Goal: Information Seeking & Learning: Learn about a topic

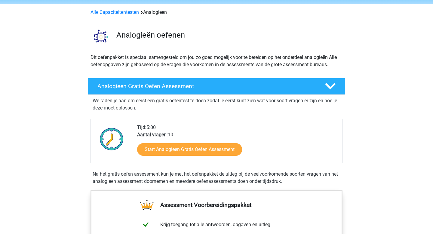
scroll to position [26, 0]
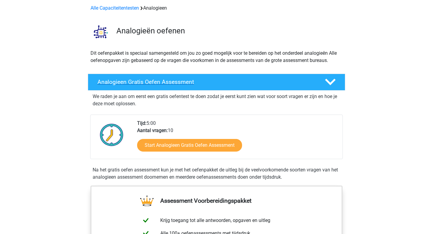
click at [173, 83] on h4 "Analogieen Gratis Oefen Assessment" at bounding box center [207, 82] width 218 height 7
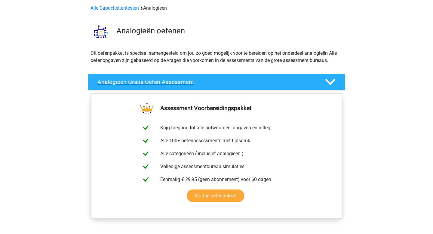
click at [173, 83] on h4 "Analogieen Gratis Oefen Assessment" at bounding box center [207, 82] width 218 height 7
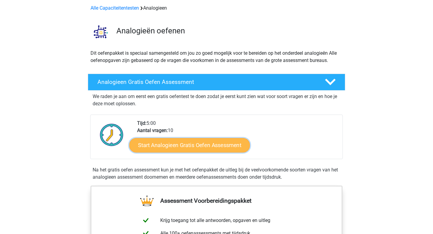
click at [187, 145] on link "Start Analogieen Gratis Oefen Assessment" at bounding box center [189, 145] width 121 height 14
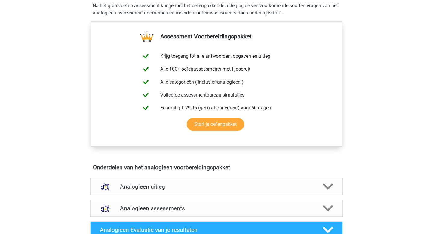
scroll to position [75, 0]
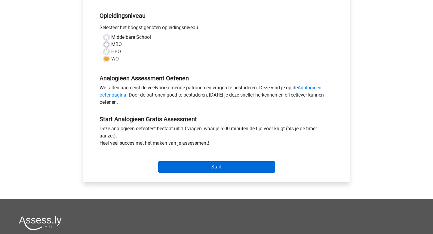
scroll to position [120, 0]
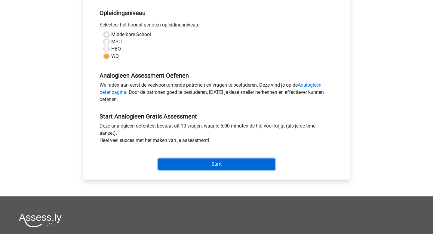
click at [199, 165] on input "Start" at bounding box center [216, 164] width 117 height 11
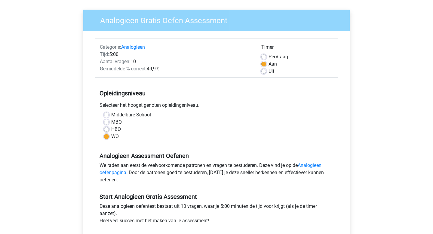
scroll to position [0, 0]
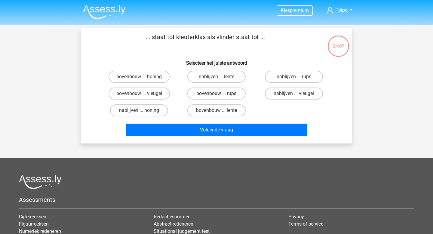
click at [206, 95] on label "bovenbouw ... rups" at bounding box center [217, 94] width 58 height 12
click at [217, 95] on input "bovenbouw ... rups" at bounding box center [219, 96] width 4 height 4
radio input "true"
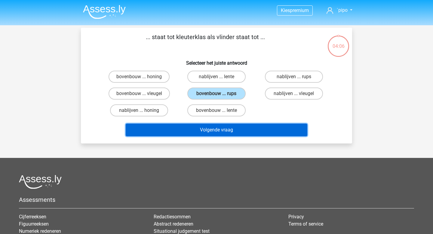
click at [201, 129] on button "Volgende vraag" at bounding box center [217, 130] width 182 height 13
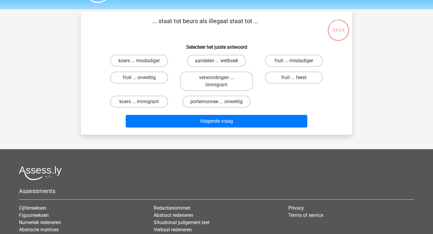
scroll to position [14, 0]
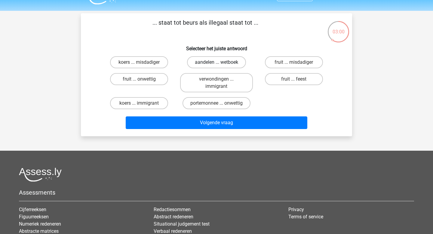
click at [216, 63] on label "aandelen ... wetboek" at bounding box center [216, 62] width 59 height 12
click at [217, 63] on input "aandelen ... wetboek" at bounding box center [219, 64] width 4 height 4
radio input "true"
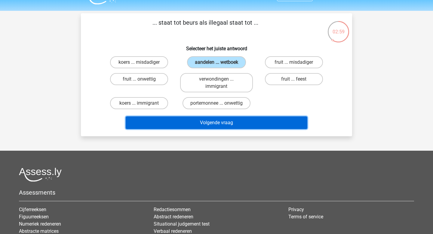
click at [210, 126] on button "Volgende vraag" at bounding box center [217, 122] width 182 height 13
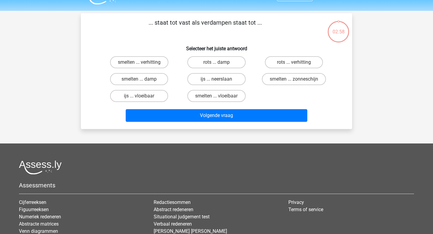
scroll to position [0, 0]
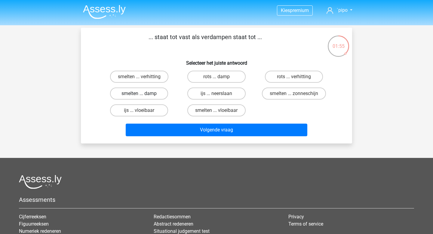
click at [154, 95] on label "smelten ... damp" at bounding box center [139, 94] width 58 height 12
click at [143, 95] on input "smelten ... damp" at bounding box center [141, 96] width 4 height 4
radio input "true"
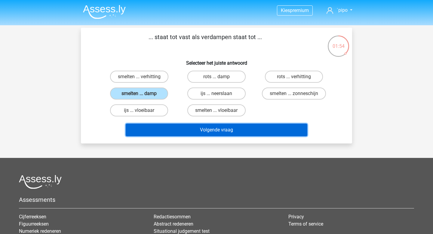
click at [202, 128] on button "Volgende vraag" at bounding box center [217, 130] width 182 height 13
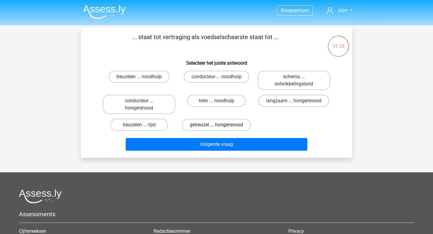
click at [209, 124] on label "getreuzel ... hongersnood" at bounding box center [216, 125] width 69 height 12
click at [217, 125] on input "getreuzel ... hongersnood" at bounding box center [219, 127] width 4 height 4
radio input "true"
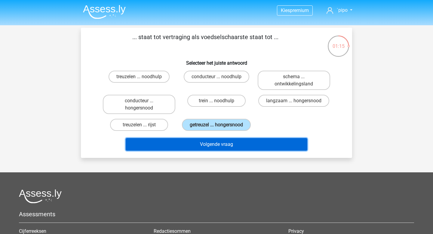
click at [225, 144] on button "Volgende vraag" at bounding box center [217, 144] width 182 height 13
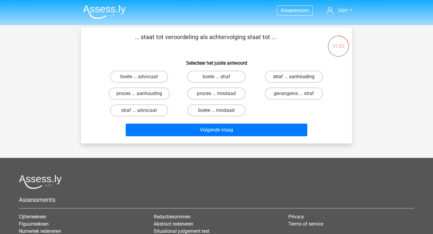
click at [285, 78] on label "straf ... aanhouding" at bounding box center [294, 77] width 58 height 12
click at [294, 78] on input "straf ... aanhouding" at bounding box center [296, 79] width 4 height 4
radio input "true"
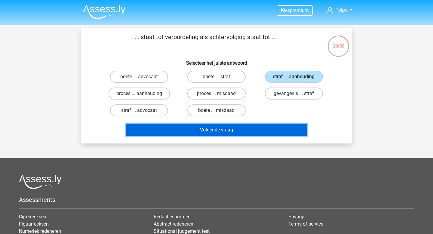
click at [239, 133] on button "Volgende vraag" at bounding box center [217, 130] width 182 height 13
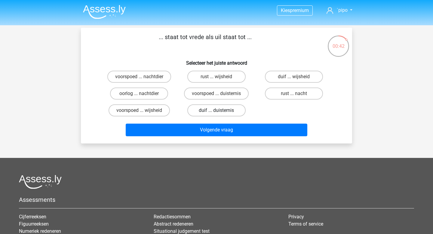
click at [230, 110] on label "duif ... duisternis" at bounding box center [217, 110] width 58 height 12
click at [221, 110] on input "duif ... duisternis" at bounding box center [219, 112] width 4 height 4
radio input "true"
click at [298, 79] on label "duif ... wijsheid" at bounding box center [294, 77] width 58 height 12
click at [298, 79] on input "duif ... wijsheid" at bounding box center [296, 79] width 4 height 4
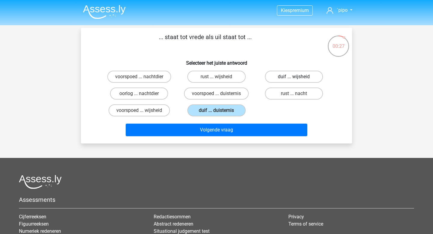
radio input "true"
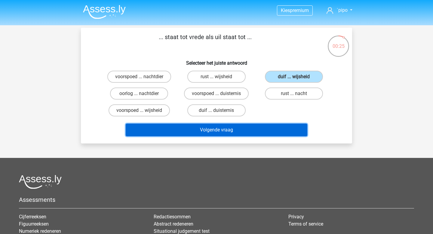
click at [226, 133] on button "Volgende vraag" at bounding box center [217, 130] width 182 height 13
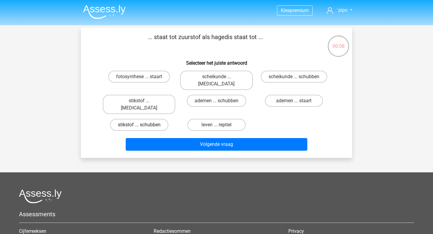
click at [153, 119] on label "stikstof ... schubben" at bounding box center [139, 125] width 58 height 12
click at [143, 125] on input "stikstof ... schubben" at bounding box center [141, 127] width 4 height 4
radio input "true"
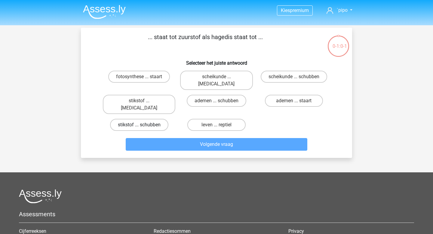
click at [146, 119] on label "stikstof ... schubben" at bounding box center [139, 125] width 58 height 12
click at [143, 125] on input "stikstof ... schubben" at bounding box center [141, 127] width 4 height 4
radio input "true"
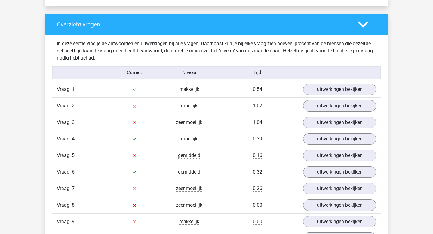
scroll to position [447, 0]
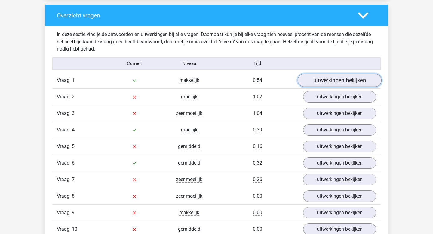
click at [320, 81] on link "uitwerkingen bekijken" at bounding box center [340, 80] width 84 height 13
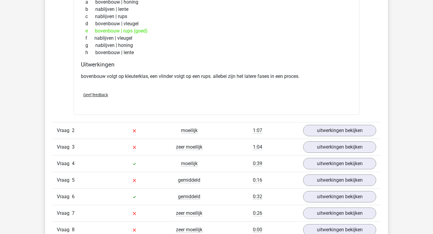
scroll to position [564, 0]
click at [325, 133] on link "uitwerkingen bekijken" at bounding box center [340, 130] width 84 height 13
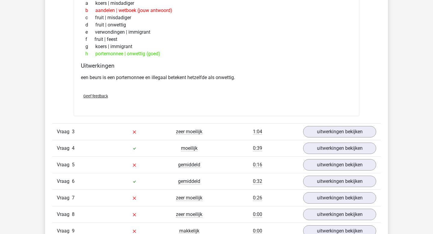
scroll to position [731, 0]
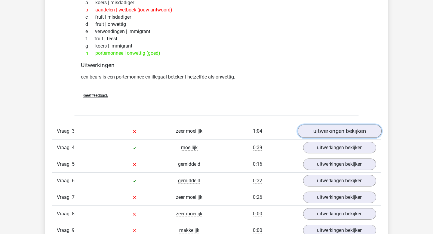
click at [317, 132] on link "uitwerkingen bekijken" at bounding box center [340, 131] width 84 height 13
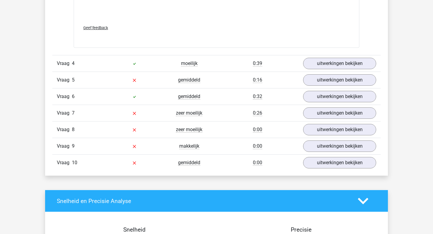
scroll to position [1141, 0]
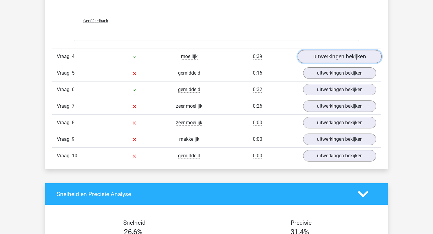
click at [343, 52] on link "uitwerkingen bekijken" at bounding box center [340, 56] width 84 height 13
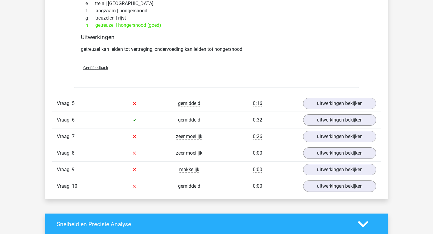
scroll to position [1281, 0]
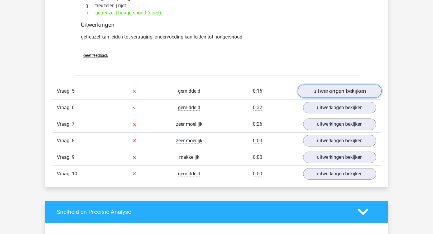
click at [335, 92] on link "uitwerkingen bekijken" at bounding box center [340, 91] width 84 height 13
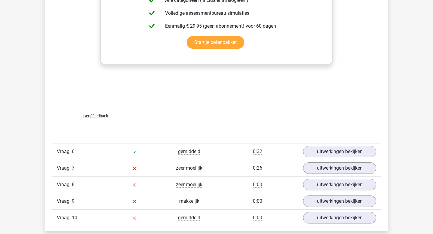
scroll to position [1557, 0]
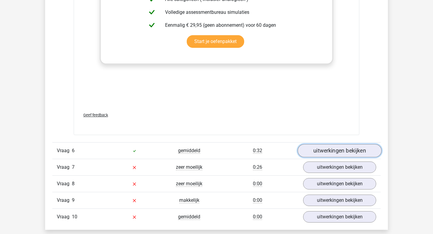
click at [321, 147] on link "uitwerkingen bekijken" at bounding box center [340, 150] width 84 height 13
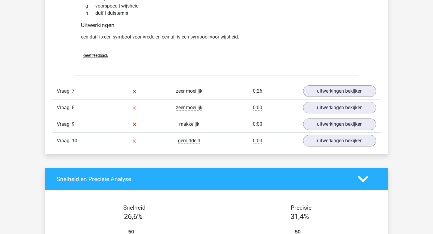
scroll to position [1792, 0]
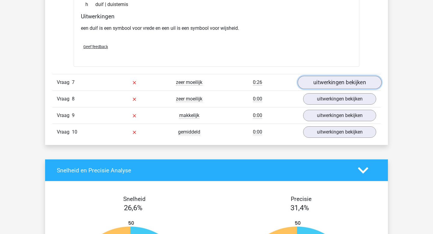
click at [343, 80] on link "uitwerkingen bekijken" at bounding box center [340, 82] width 84 height 13
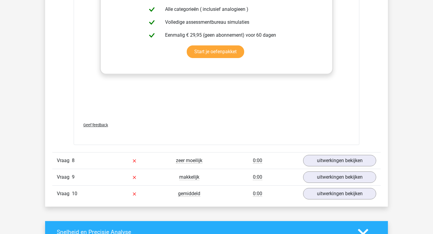
scroll to position [2055, 0]
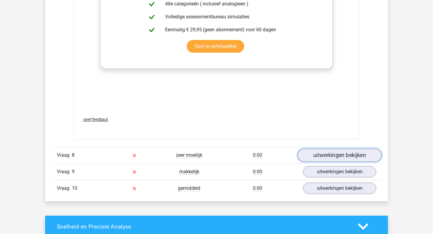
click at [321, 154] on link "uitwerkingen bekijken" at bounding box center [340, 155] width 84 height 13
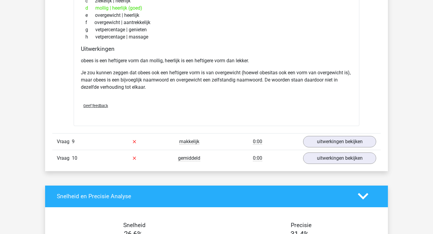
scroll to position [2271, 0]
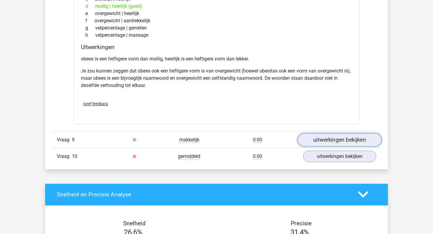
click at [331, 143] on link "uitwerkingen bekijken" at bounding box center [340, 139] width 84 height 13
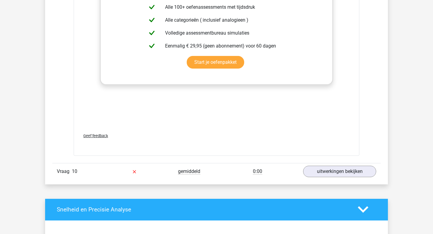
scroll to position [2576, 0]
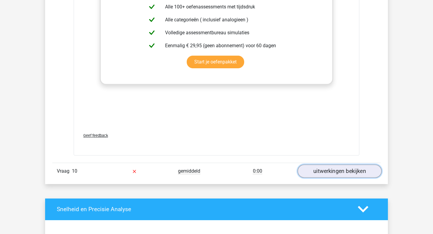
click at [336, 172] on link "uitwerkingen bekijken" at bounding box center [340, 171] width 84 height 13
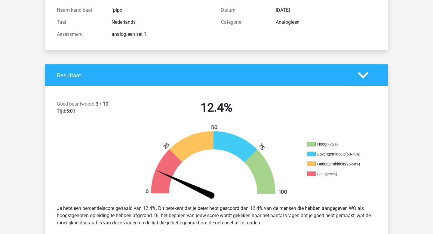
scroll to position [0, 0]
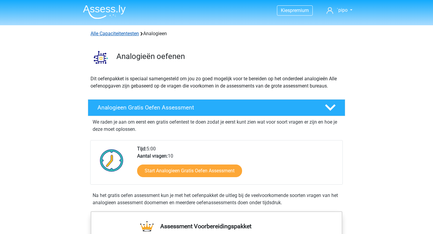
click at [105, 33] on link "Alle Capaciteitentesten" at bounding box center [115, 34] width 48 height 6
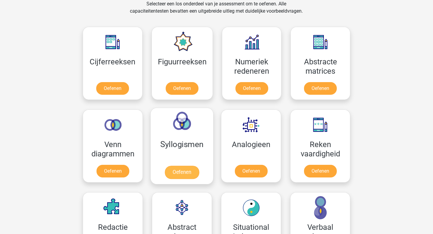
scroll to position [256, 0]
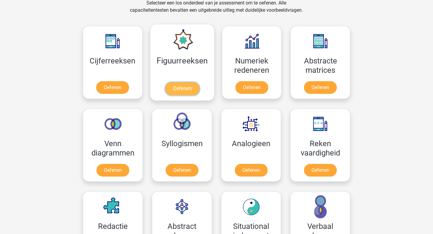
click at [185, 90] on link "Oefenen" at bounding box center [182, 88] width 34 height 13
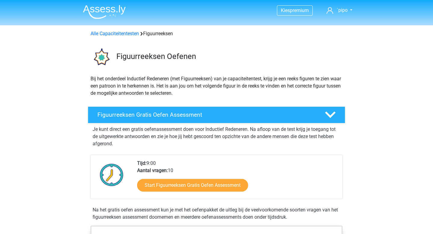
scroll to position [26, 0]
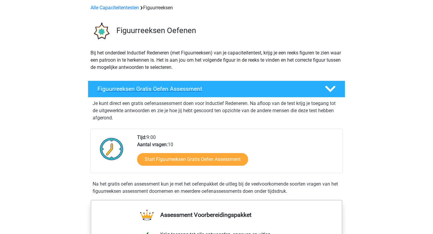
click at [164, 89] on h4 "Figuurreeksen Gratis Oefen Assessment" at bounding box center [207, 88] width 218 height 7
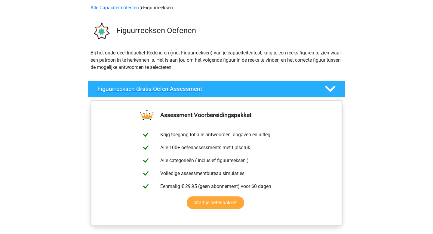
click at [164, 89] on h4 "Figuurreeksen Gratis Oefen Assessment" at bounding box center [207, 88] width 218 height 7
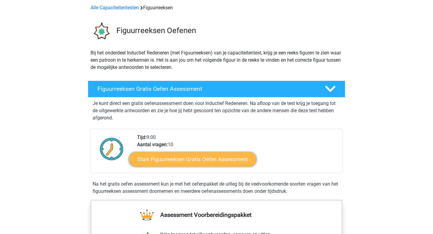
click at [174, 157] on link "Start Figuurreeksen Gratis Oefen Assessment" at bounding box center [193, 159] width 128 height 14
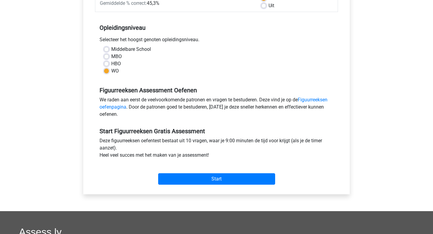
scroll to position [107, 0]
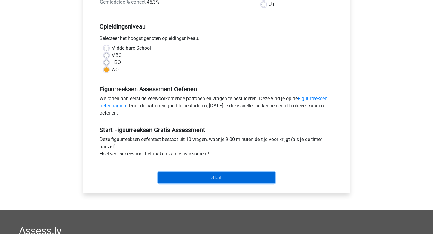
click at [185, 178] on input "Start" at bounding box center [216, 177] width 117 height 11
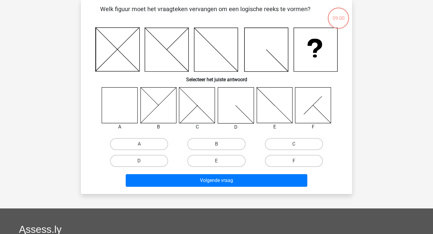
scroll to position [29, 0]
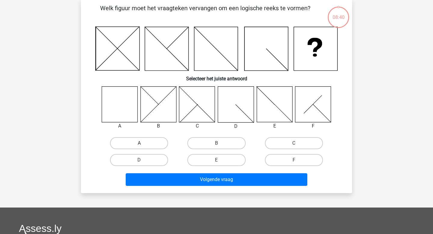
click at [131, 140] on label "A" at bounding box center [139, 143] width 58 height 12
click at [139, 143] on input "A" at bounding box center [141, 145] width 4 height 4
radio input "true"
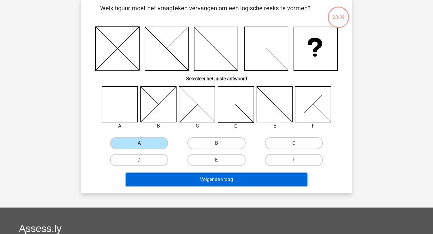
click at [191, 183] on button "Volgende vraag" at bounding box center [217, 179] width 182 height 13
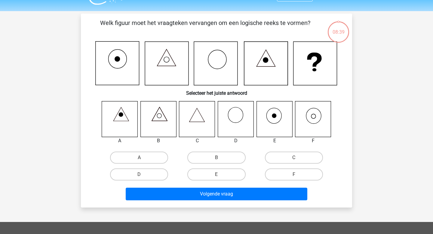
scroll to position [14, 0]
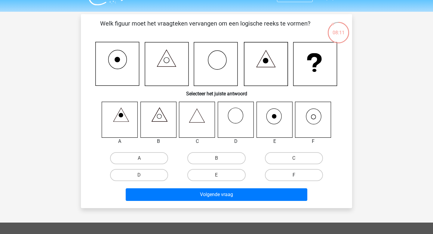
click at [292, 172] on label "F" at bounding box center [294, 175] width 58 height 12
click at [294, 175] on input "F" at bounding box center [296, 177] width 4 height 4
radio input "true"
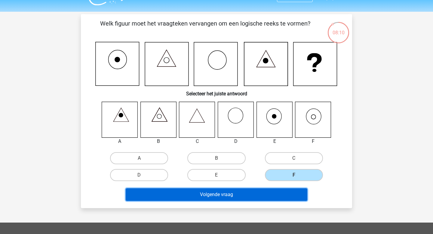
click at [244, 191] on button "Volgende vraag" at bounding box center [217, 194] width 182 height 13
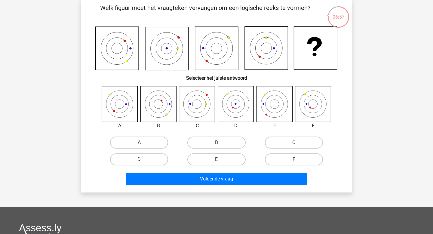
scroll to position [30, 0]
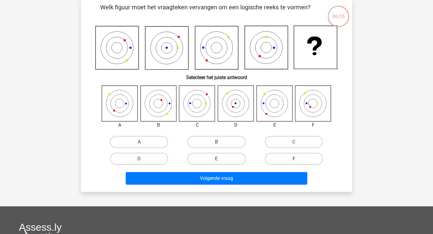
click at [283, 160] on label "F" at bounding box center [294, 159] width 58 height 12
click at [294, 160] on input "F" at bounding box center [296, 161] width 4 height 4
radio input "true"
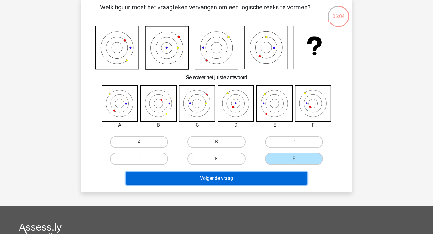
click at [263, 176] on button "Volgende vraag" at bounding box center [217, 178] width 182 height 13
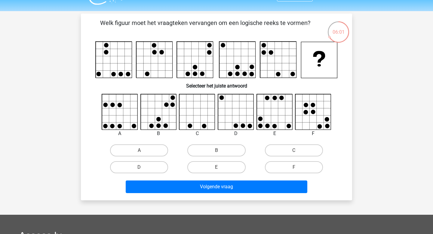
scroll to position [15, 0]
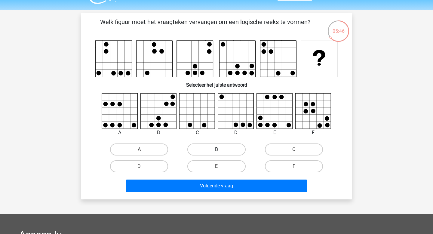
click at [213, 147] on label "B" at bounding box center [217, 150] width 58 height 12
click at [217, 150] on input "B" at bounding box center [219, 152] width 4 height 4
radio input "true"
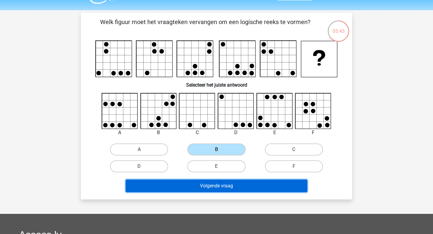
click at [208, 184] on button "Volgende vraag" at bounding box center [217, 186] width 182 height 13
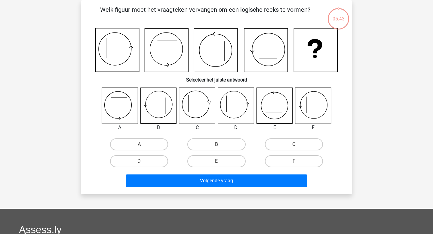
scroll to position [28, 0]
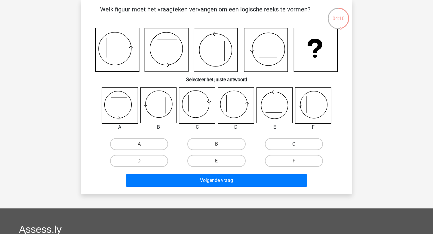
click at [293, 142] on label "C" at bounding box center [294, 144] width 58 height 12
click at [294, 144] on input "C" at bounding box center [296, 146] width 4 height 4
radio input "true"
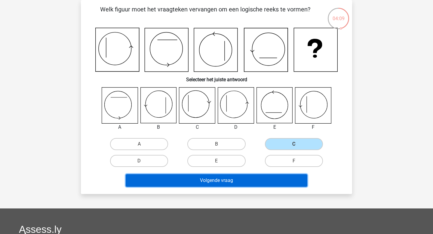
click at [222, 181] on button "Volgende vraag" at bounding box center [217, 180] width 182 height 13
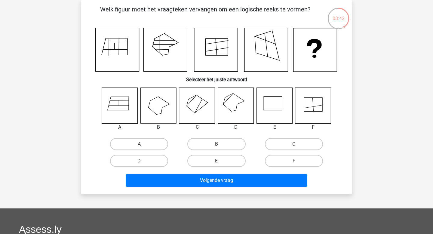
click at [152, 158] on label "D" at bounding box center [139, 161] width 58 height 12
click at [143, 161] on input "D" at bounding box center [141, 163] width 4 height 4
radio input "true"
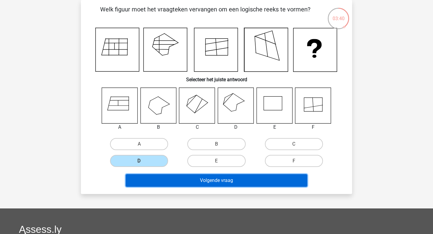
click at [202, 181] on button "Volgende vraag" at bounding box center [217, 180] width 182 height 13
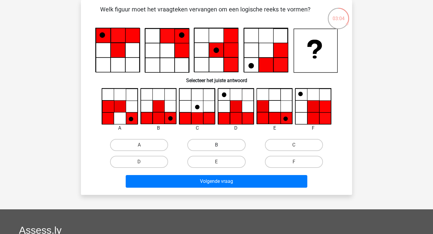
click at [225, 146] on label "B" at bounding box center [217, 145] width 58 height 12
click at [221, 146] on input "B" at bounding box center [219, 147] width 4 height 4
radio input "true"
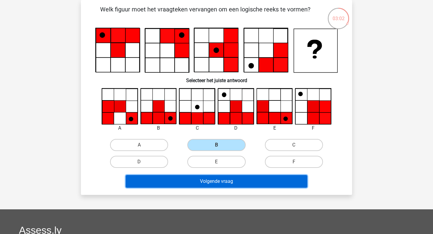
click at [208, 181] on button "Volgende vraag" at bounding box center [217, 181] width 182 height 13
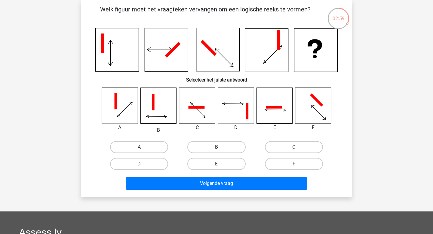
click at [209, 149] on label "B" at bounding box center [217, 147] width 58 height 12
click at [217, 149] on input "B" at bounding box center [219, 149] width 4 height 4
radio input "true"
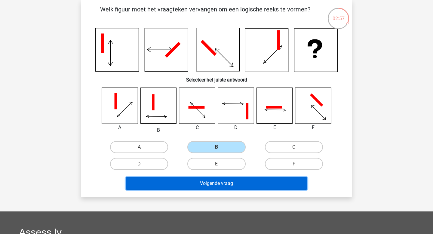
click at [205, 185] on button "Volgende vraag" at bounding box center [217, 183] width 182 height 13
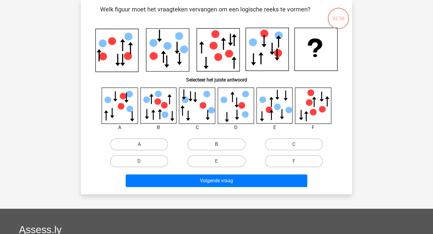
click at [207, 143] on label "B" at bounding box center [217, 144] width 58 height 12
click at [217, 144] on input "B" at bounding box center [219, 146] width 4 height 4
radio input "true"
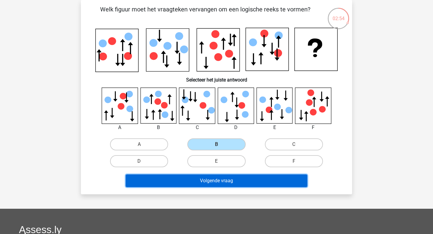
click at [206, 181] on button "Volgende vraag" at bounding box center [217, 181] width 182 height 13
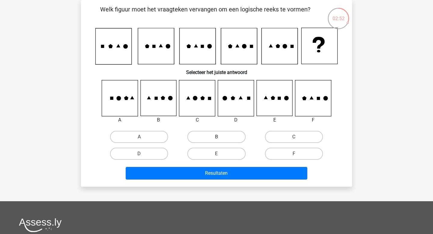
click at [205, 139] on label "B" at bounding box center [217, 137] width 58 height 12
click at [217, 139] on input "B" at bounding box center [219, 139] width 4 height 4
radio input "true"
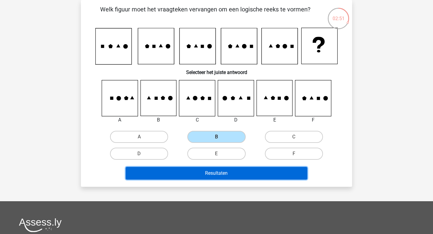
click at [201, 170] on button "Resultaten" at bounding box center [217, 173] width 182 height 13
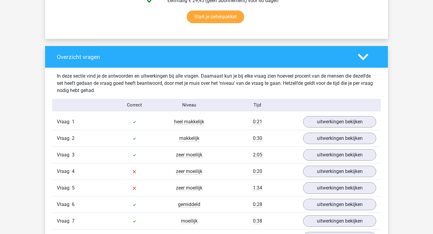
scroll to position [458, 0]
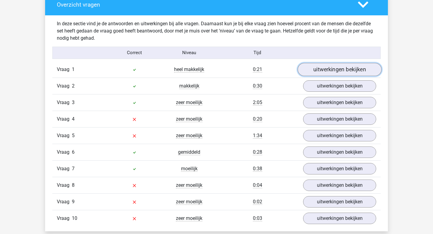
click at [336, 70] on link "uitwerkingen bekijken" at bounding box center [340, 69] width 84 height 13
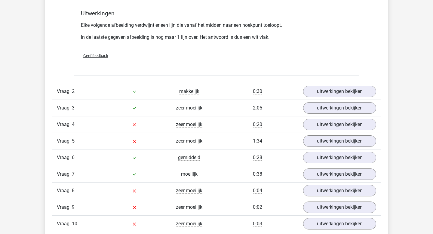
scroll to position [799, 0]
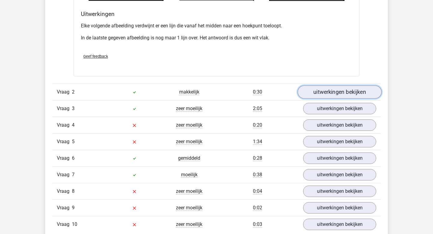
click at [322, 89] on link "uitwerkingen bekijken" at bounding box center [340, 91] width 84 height 13
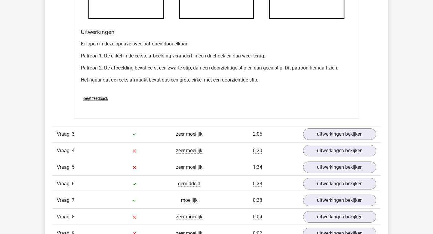
scroll to position [1146, 0]
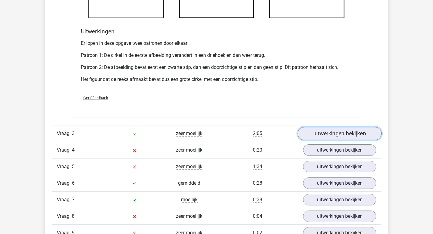
click at [324, 132] on link "uitwerkingen bekijken" at bounding box center [340, 133] width 84 height 13
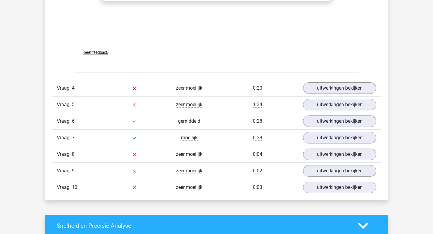
scroll to position [1713, 0]
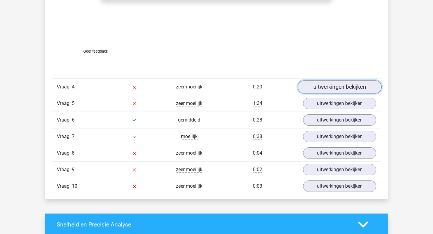
click at [322, 91] on link "uitwerkingen bekijken" at bounding box center [340, 86] width 84 height 13
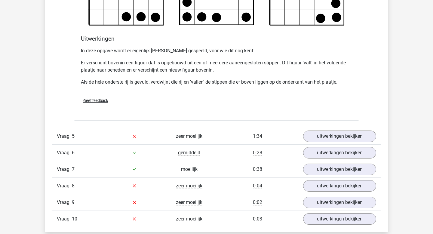
scroll to position [2042, 0]
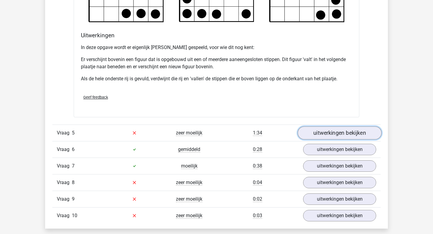
click at [318, 134] on link "uitwerkingen bekijken" at bounding box center [340, 132] width 84 height 13
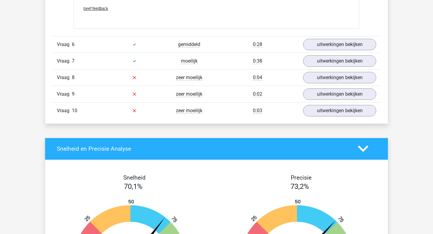
scroll to position [2653, 0]
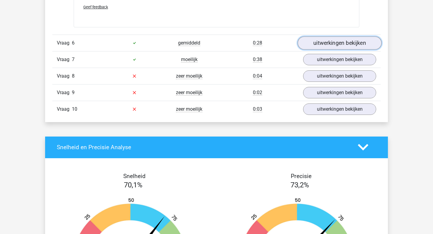
click at [326, 45] on link "uitwerkingen bekijken" at bounding box center [340, 42] width 84 height 13
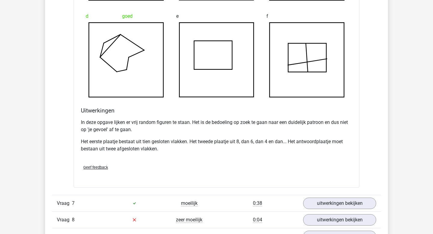
scroll to position [2885, 0]
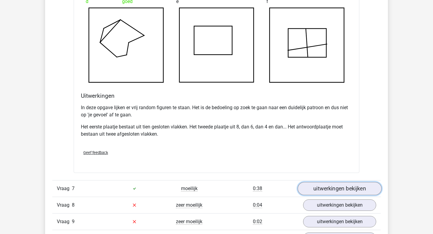
click at [321, 184] on link "uitwerkingen bekijken" at bounding box center [340, 188] width 84 height 13
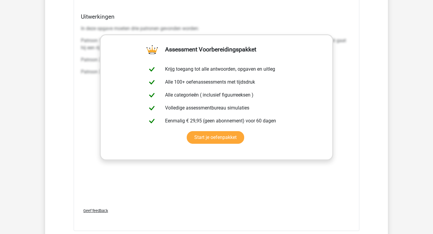
scroll to position [3377, 0]
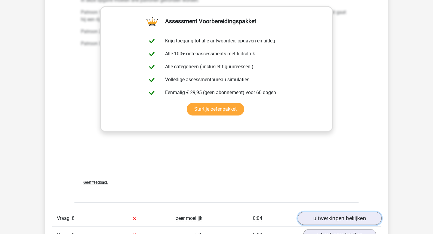
click at [319, 219] on link "uitwerkingen bekijken" at bounding box center [340, 218] width 84 height 13
click at [337, 217] on link "uitwerkingen bekijken" at bounding box center [340, 218] width 84 height 13
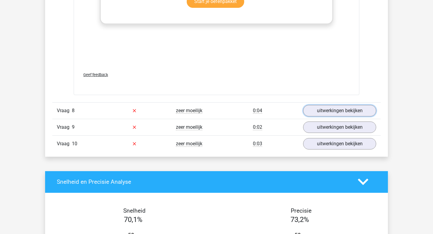
scroll to position [3486, 0]
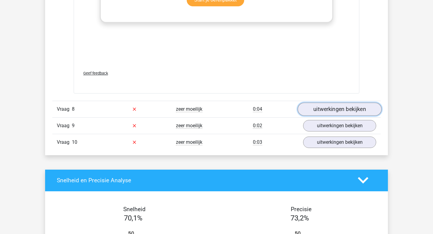
click at [329, 104] on link "uitwerkingen bekijken" at bounding box center [340, 109] width 84 height 13
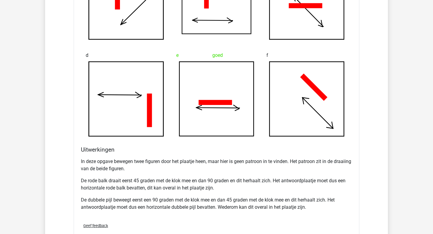
scroll to position [3785, 0]
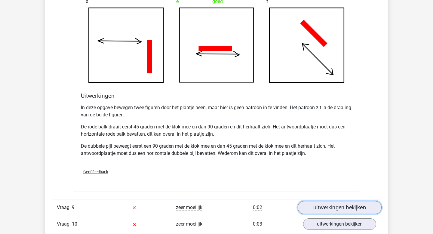
click at [327, 205] on link "uitwerkingen bekijken" at bounding box center [340, 207] width 84 height 13
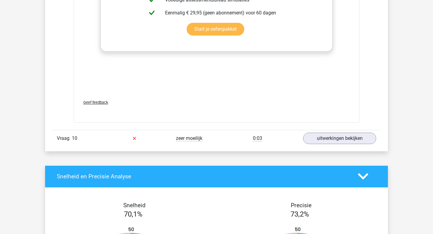
scroll to position [4365, 0]
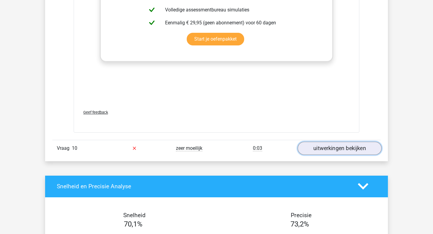
click at [324, 146] on link "uitwerkingen bekijken" at bounding box center [340, 148] width 84 height 13
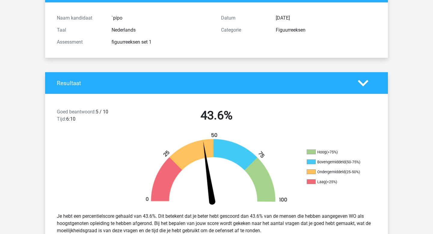
scroll to position [0, 0]
